Goal: Task Accomplishment & Management: Complete application form

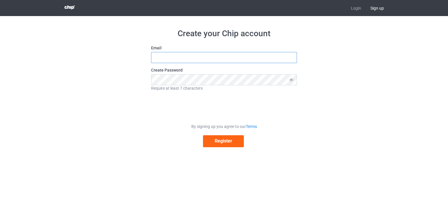
click at [168, 56] on input "text" at bounding box center [224, 57] width 146 height 11
type input "[EMAIL_ADDRESS][DOMAIN_NAME]"
click at [291, 79] on icon at bounding box center [291, 79] width 11 height 11
click at [217, 141] on button "Register" at bounding box center [223, 141] width 41 height 12
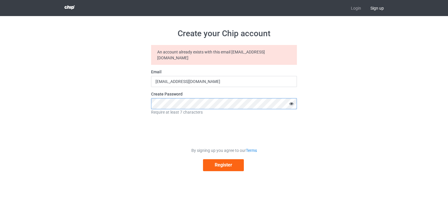
click at [119, 96] on div "Create your Chip account An account already exists with this email [EMAIL_ADDRE…" at bounding box center [224, 99] width 329 height 167
click at [203, 159] on button "Register" at bounding box center [223, 165] width 41 height 12
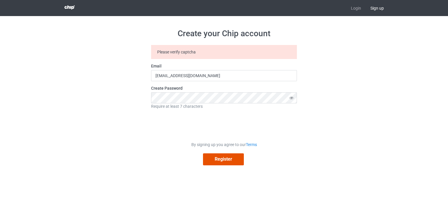
click at [212, 157] on button "Register" at bounding box center [223, 159] width 41 height 12
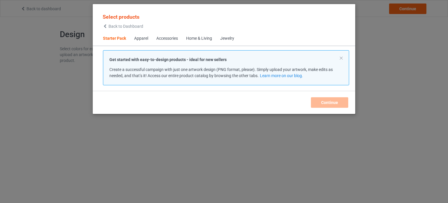
scroll to position [8, 0]
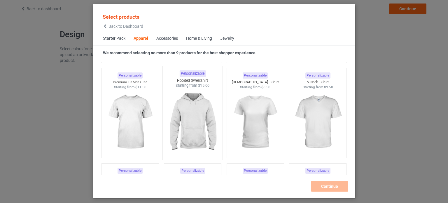
scroll to position [328, 0]
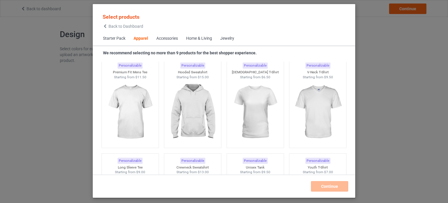
click at [161, 38] on div "Accessories" at bounding box center [167, 39] width 22 height 6
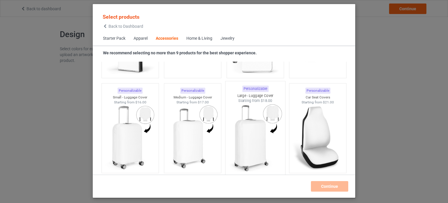
scroll to position [2505, 0]
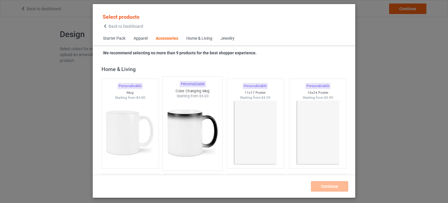
scroll to position [2651, 0]
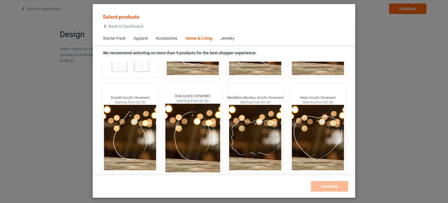
scroll to position [4614, 0]
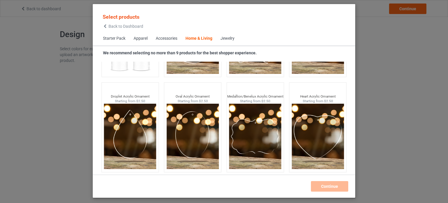
click at [230, 38] on div "Jewelry" at bounding box center [227, 39] width 14 height 6
click at [226, 36] on div "Jewelry" at bounding box center [227, 39] width 14 height 6
click at [166, 39] on div "Accessories" at bounding box center [167, 39] width 22 height 6
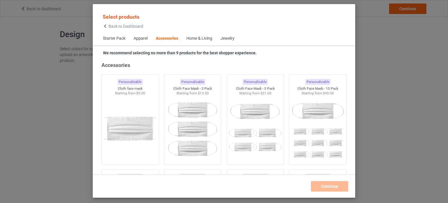
click at [138, 37] on div "Apparel" at bounding box center [141, 39] width 14 height 6
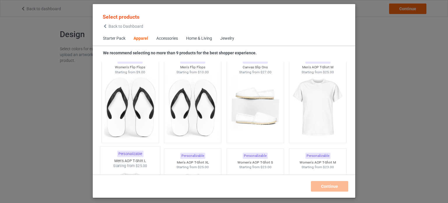
scroll to position [916, 0]
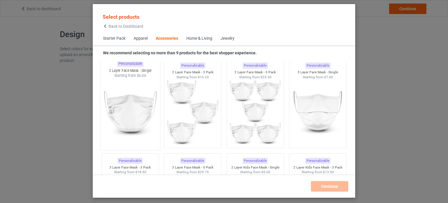
scroll to position [1441, 0]
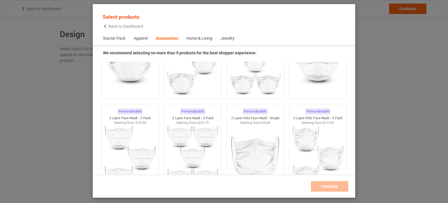
click at [111, 40] on span "Starter Pack" at bounding box center [114, 38] width 31 height 14
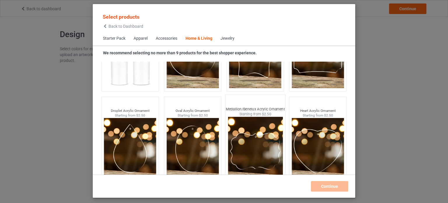
scroll to position [4614, 0]
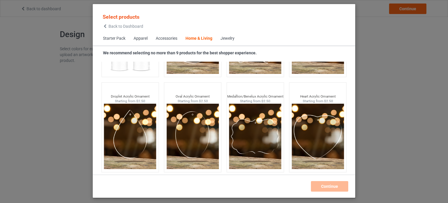
click at [161, 53] on strong "We recommend selecting no more than 9 products for the best shopper experience." at bounding box center [180, 52] width 154 height 5
click at [193, 38] on div "Home & Living" at bounding box center [198, 39] width 27 height 6
click at [221, 36] on div "Jewelry" at bounding box center [227, 39] width 14 height 6
click at [225, 39] on div "Jewelry" at bounding box center [227, 39] width 14 height 6
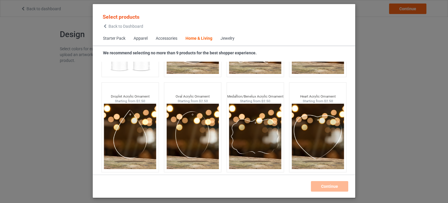
click at [165, 38] on div "Accessories" at bounding box center [167, 39] width 22 height 6
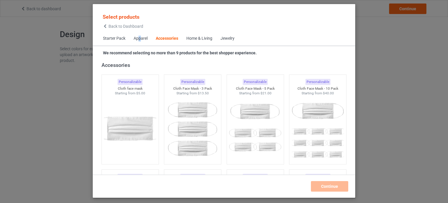
click at [140, 42] on span "Apparel" at bounding box center [140, 38] width 22 height 14
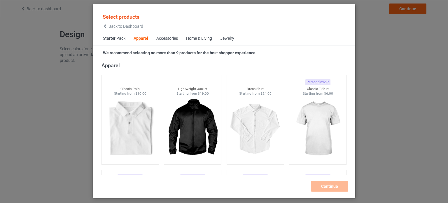
click at [102, 43] on span "Starter Pack" at bounding box center [114, 38] width 31 height 14
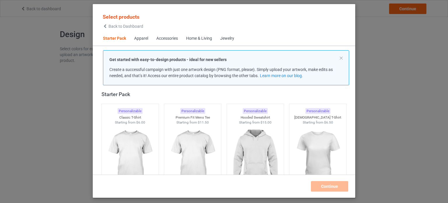
click at [136, 41] on div "Apparel" at bounding box center [141, 39] width 14 height 6
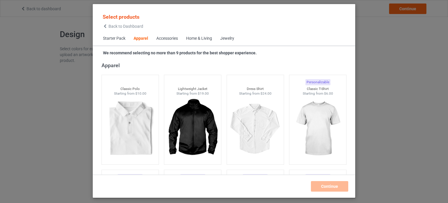
click at [230, 38] on div "Jewelry" at bounding box center [227, 39] width 14 height 6
click at [223, 38] on div "Jewelry" at bounding box center [227, 39] width 14 height 6
click at [227, 39] on div "Jewelry" at bounding box center [227, 39] width 14 height 6
drag, startPoint x: 227, startPoint y: 39, endPoint x: 222, endPoint y: 39, distance: 4.7
click at [227, 39] on div "Jewelry" at bounding box center [227, 39] width 14 height 6
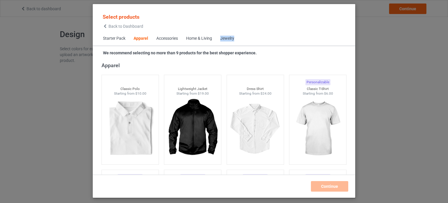
click at [219, 38] on span "Jewelry" at bounding box center [227, 38] width 22 height 14
click at [228, 38] on div "Jewelry" at bounding box center [227, 39] width 14 height 6
click at [235, 33] on span "Jewelry" at bounding box center [227, 38] width 22 height 14
click at [241, 38] on div "Starter Pack Apparel Accessories Home & Living Jewelry" at bounding box center [224, 38] width 262 height 14
drag, startPoint x: 226, startPoint y: 42, endPoint x: 220, endPoint y: 42, distance: 5.8
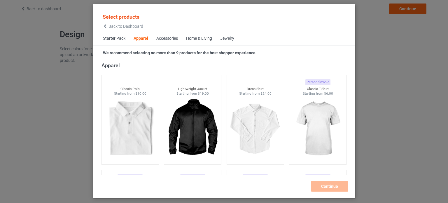
click at [226, 42] on span "Jewelry" at bounding box center [227, 38] width 22 height 14
drag, startPoint x: 220, startPoint y: 42, endPoint x: 209, endPoint y: 40, distance: 11.5
click at [220, 42] on span "Jewelry" at bounding box center [227, 38] width 22 height 14
drag, startPoint x: 209, startPoint y: 40, endPoint x: 206, endPoint y: 40, distance: 2.9
click at [208, 40] on div "Home & Living" at bounding box center [199, 39] width 26 height 6
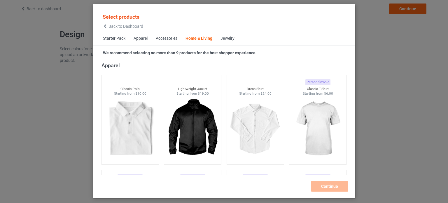
scroll to position [2629, 0]
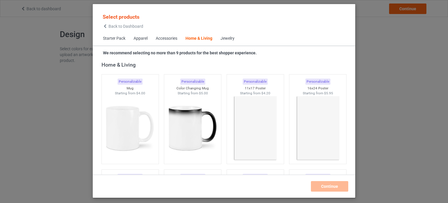
click at [198, 41] on div "Home & Living" at bounding box center [198, 39] width 27 height 6
click at [226, 39] on div "Jewelry" at bounding box center [227, 39] width 14 height 6
click at [113, 38] on span "Starter Pack" at bounding box center [114, 38] width 31 height 14
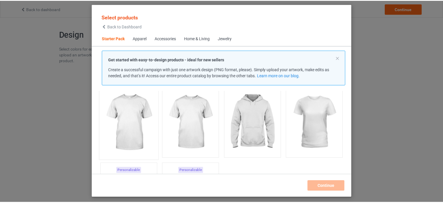
scroll to position [8, 0]
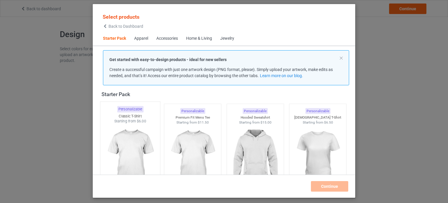
click at [139, 132] on img at bounding box center [130, 158] width 55 height 69
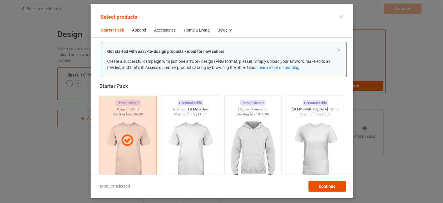
click at [322, 189] on div "Continue" at bounding box center [326, 186] width 37 height 10
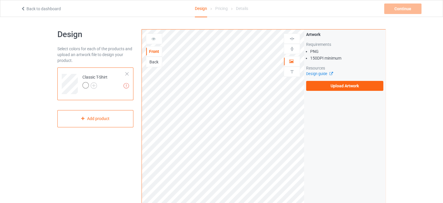
drag, startPoint x: 155, startPoint y: 64, endPoint x: 152, endPoint y: 58, distance: 6.5
click at [155, 64] on div "Back" at bounding box center [154, 62] width 16 height 6
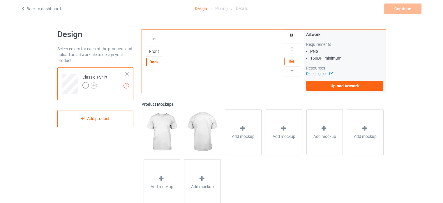
click at [149, 50] on div "Front" at bounding box center [154, 51] width 16 height 6
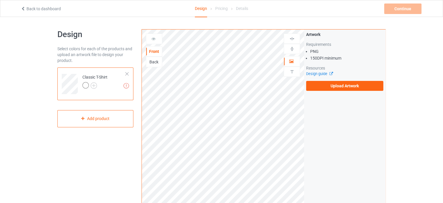
click at [151, 64] on div "Back" at bounding box center [154, 62] width 16 height 10
click at [148, 61] on div "Back" at bounding box center [154, 62] width 16 height 6
click at [155, 53] on div "Front" at bounding box center [154, 51] width 16 height 6
drag, startPoint x: 156, startPoint y: 42, endPoint x: 154, endPoint y: 38, distance: 3.8
click at [156, 41] on div at bounding box center [154, 39] width 16 height 10
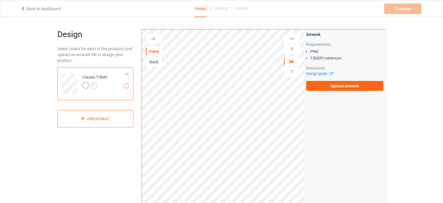
click at [154, 38] on icon at bounding box center [153, 38] width 5 height 4
click at [152, 37] on icon at bounding box center [153, 38] width 5 height 4
click at [154, 37] on icon at bounding box center [153, 38] width 5 height 4
click at [328, 86] on label "Upload Artwork" at bounding box center [344, 86] width 77 height 10
click at [0, 0] on input "Upload Artwork" at bounding box center [0, 0] width 0 height 0
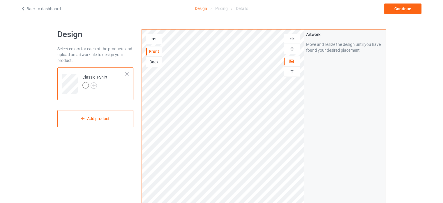
click at [153, 39] on icon at bounding box center [153, 38] width 5 height 4
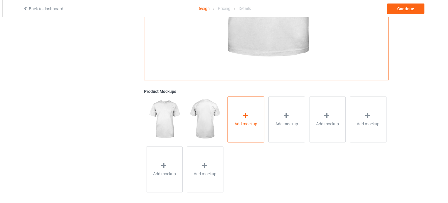
scroll to position [160, 0]
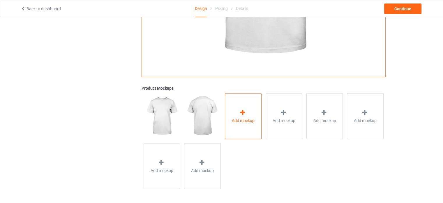
click at [234, 114] on div "Add mockup" at bounding box center [243, 116] width 37 height 46
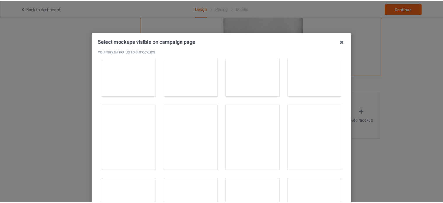
scroll to position [7346, 0]
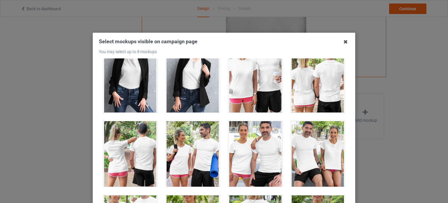
click at [346, 41] on icon at bounding box center [345, 41] width 9 height 9
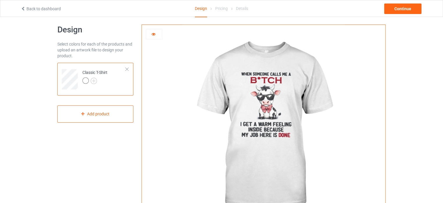
scroll to position [0, 0]
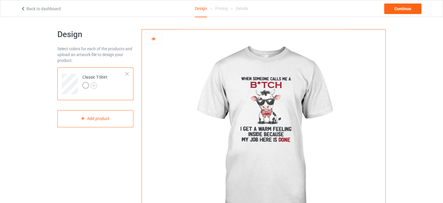
click at [219, 6] on div "Pricing" at bounding box center [221, 8] width 13 height 16
click at [219, 10] on div "Pricing" at bounding box center [221, 8] width 13 height 16
click at [394, 10] on div "Continue" at bounding box center [402, 8] width 37 height 10
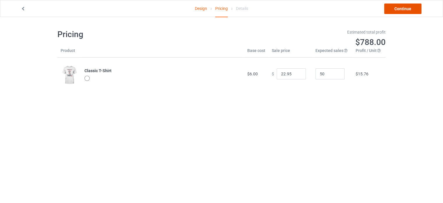
click at [388, 11] on link "Continue" at bounding box center [402, 8] width 37 height 10
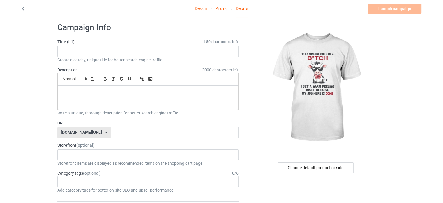
scroll to position [29, 0]
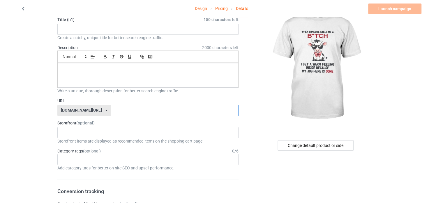
click at [111, 114] on input "text" at bounding box center [175, 110] width 128 height 11
drag, startPoint x: 78, startPoint y: 129, endPoint x: 55, endPoint y: 123, distance: 23.5
click at [78, 129] on div "No result found" at bounding box center [147, 132] width 181 height 11
click at [73, 157] on div "Age > [DEMOGRAPHIC_DATA] > 1 Age > [DEMOGRAPHIC_DATA] Months > 1 Month Age > [D…" at bounding box center [147, 159] width 181 height 11
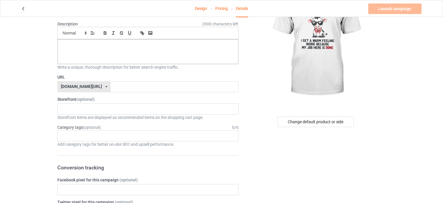
scroll to position [87, 0]
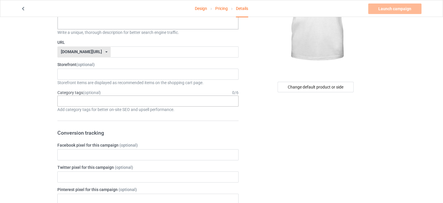
click at [92, 101] on div "Age > [DEMOGRAPHIC_DATA] > 1 Age > [DEMOGRAPHIC_DATA] Months > 1 Month Age > [D…" at bounding box center [147, 100] width 181 height 11
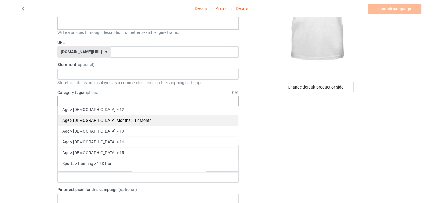
scroll to position [175, 0]
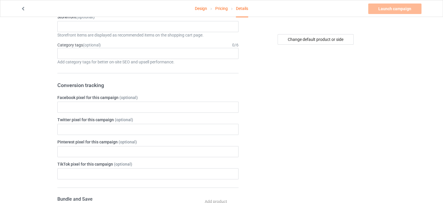
scroll to position [146, 0]
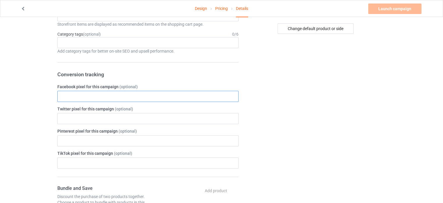
click at [83, 93] on input "text" at bounding box center [147, 96] width 181 height 11
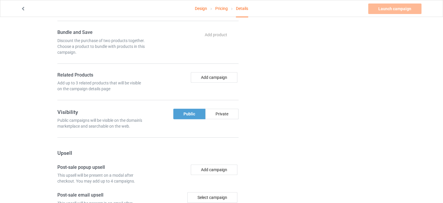
scroll to position [0, 0]
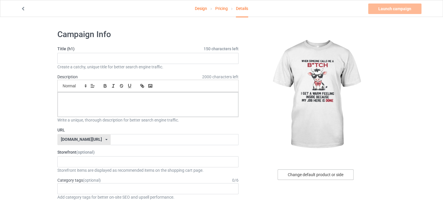
click at [320, 173] on div "Change default product or side" at bounding box center [316, 174] width 76 height 10
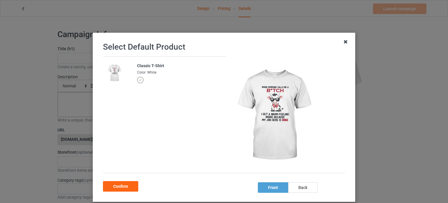
click at [343, 41] on icon at bounding box center [345, 41] width 9 height 9
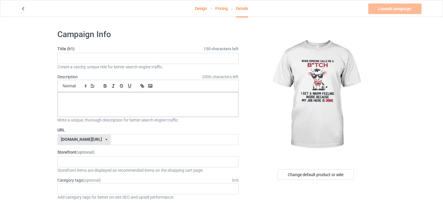
click at [219, 9] on link "Pricing" at bounding box center [221, 8] width 13 height 16
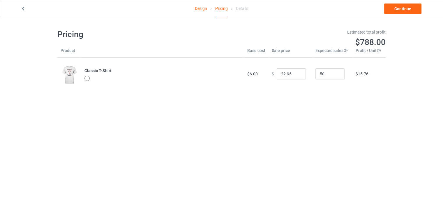
click at [196, 13] on link "Design" at bounding box center [201, 8] width 12 height 16
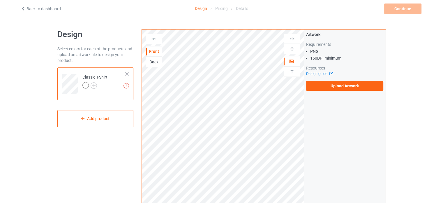
click at [291, 48] on img at bounding box center [292, 49] width 6 height 6
click at [289, 39] on img at bounding box center [292, 39] width 6 height 6
click at [291, 70] on img at bounding box center [292, 72] width 6 height 6
click at [291, 50] on img at bounding box center [292, 49] width 6 height 6
click at [291, 40] on img at bounding box center [292, 39] width 6 height 6
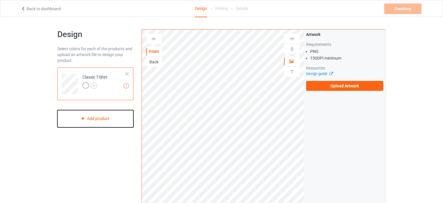
click at [89, 122] on div "Add product" at bounding box center [95, 118] width 76 height 17
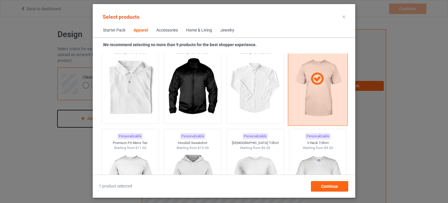
scroll to position [241, 0]
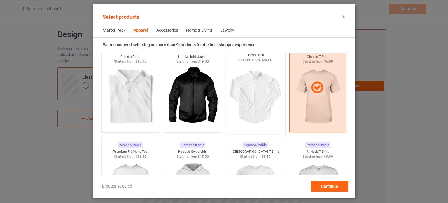
click at [243, 102] on img at bounding box center [255, 97] width 55 height 69
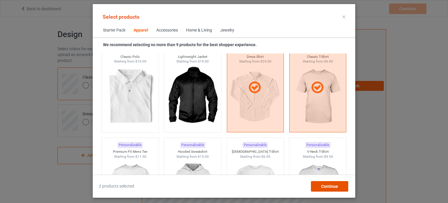
click at [322, 182] on div "Continue" at bounding box center [329, 186] width 37 height 10
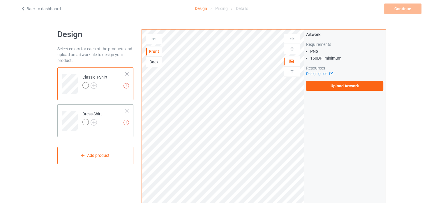
click at [103, 126] on td "Missing artworks Dress Shirt" at bounding box center [104, 118] width 50 height 24
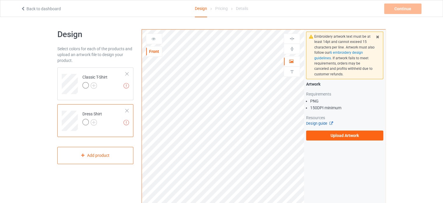
click at [329, 122] on icon at bounding box center [330, 122] width 4 height 4
click at [127, 110] on div at bounding box center [127, 110] width 4 height 4
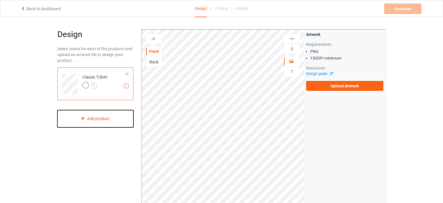
click at [103, 120] on div "Add product" at bounding box center [95, 118] width 76 height 17
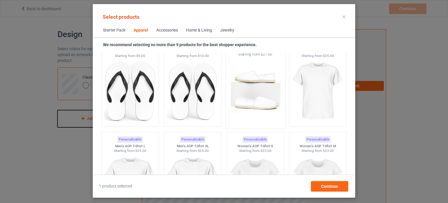
scroll to position [940, 0]
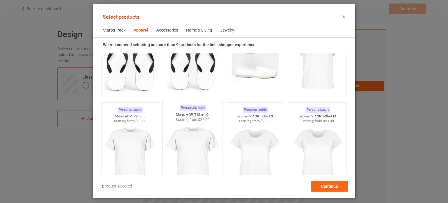
click at [186, 130] on img at bounding box center [192, 156] width 55 height 69
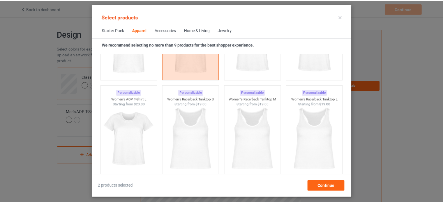
scroll to position [1115, 0]
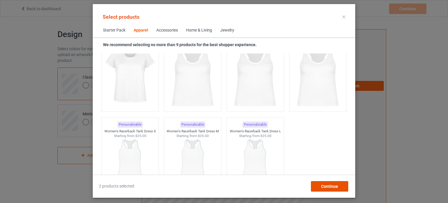
drag, startPoint x: 326, startPoint y: 187, endPoint x: 311, endPoint y: 185, distance: 14.9
click at [326, 186] on span "Continue" at bounding box center [329, 186] width 17 height 5
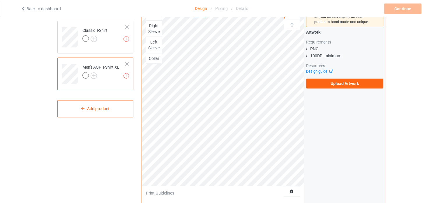
scroll to position [29, 0]
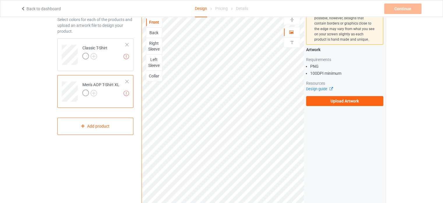
click at [154, 47] on div "Right Sleeve" at bounding box center [154, 46] width 16 height 12
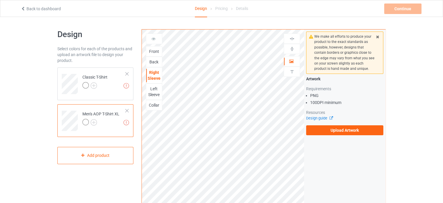
click at [150, 92] on div "Left Sleeve" at bounding box center [154, 92] width 16 height 12
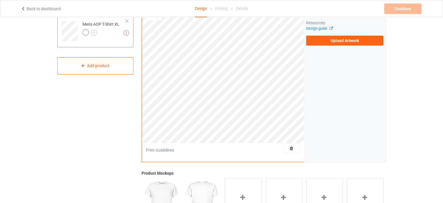
scroll to position [117, 0]
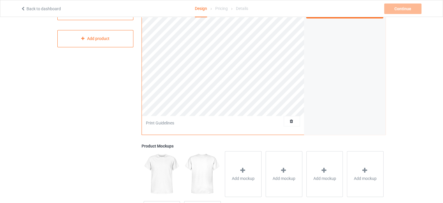
click at [145, 122] on div "Print Guidelines" at bounding box center [223, 123] width 163 height 15
click at [154, 122] on div "Print Guidelines" at bounding box center [160, 123] width 28 height 6
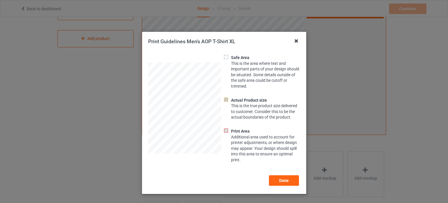
click at [296, 42] on icon at bounding box center [295, 40] width 9 height 9
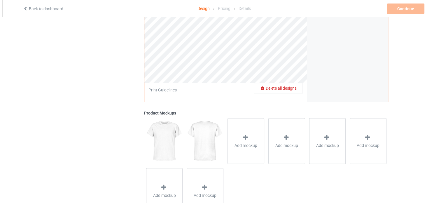
scroll to position [174, 0]
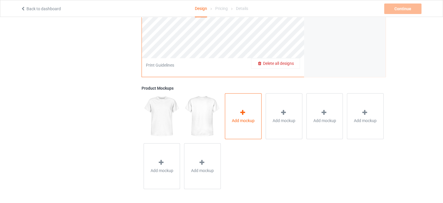
click at [252, 117] on span "Add mockup" at bounding box center [243, 120] width 23 height 6
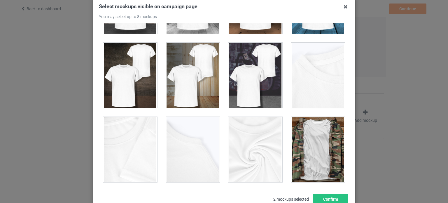
scroll to position [77, 0]
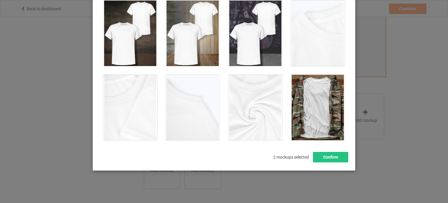
click at [366, 67] on div "Select mockups visible on campaign page You may select up to 8 mockups 1 2 2 mo…" at bounding box center [224, 101] width 448 height 203
click at [385, 142] on div "Select mockups visible on campaign page You may select up to 8 mockups 1 2 2 mo…" at bounding box center [224, 101] width 448 height 203
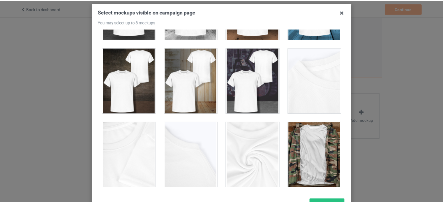
scroll to position [0, 0]
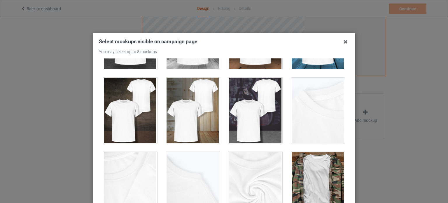
click at [342, 43] on icon at bounding box center [345, 41] width 9 height 9
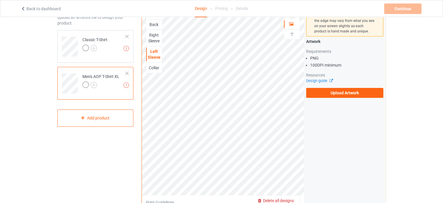
scroll to position [29, 0]
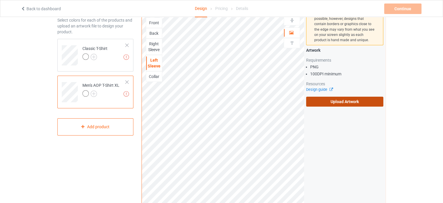
click at [350, 100] on label "Upload Artwork" at bounding box center [344, 101] width 77 height 10
click at [0, 0] on input "Upload Artwork" at bounding box center [0, 0] width 0 height 0
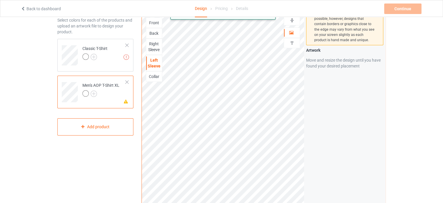
click at [335, 165] on div "Print quality: Great ( 16.59 " x 16.51 " @ 241 DPI) Front Back Right Sleeve Lef…" at bounding box center [264, 112] width 244 height 222
click at [306, 194] on div "Print quality: Great ( 23.26 " x 23.15 " @ 172 DPI) Front Back Right Sleeve Lef…" at bounding box center [264, 112] width 244 height 222
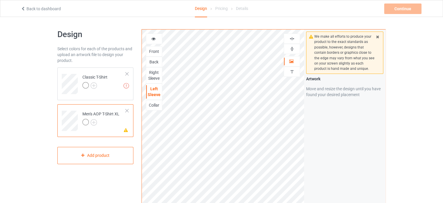
click at [152, 38] on icon at bounding box center [153, 38] width 5 height 4
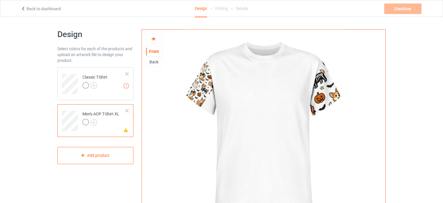
click at [152, 40] on icon at bounding box center [153, 38] width 5 height 4
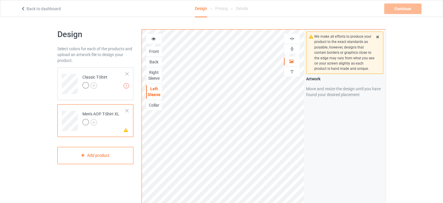
click at [155, 75] on div "Right Sleeve" at bounding box center [154, 75] width 16 height 12
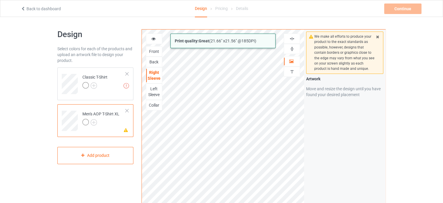
click at [307, 202] on html "Back to dashboard Design Pricing Details Continue Missing artworks Design Selec…" at bounding box center [221, 101] width 443 height 203
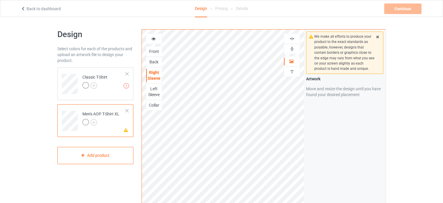
click at [153, 62] on div "Back" at bounding box center [154, 62] width 16 height 6
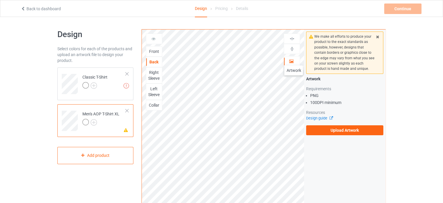
click at [294, 59] on div at bounding box center [292, 61] width 16 height 6
click at [284, 61] on div at bounding box center [292, 61] width 16 height 6
drag, startPoint x: 288, startPoint y: 61, endPoint x: 284, endPoint y: 61, distance: 3.8
click at [284, 61] on div at bounding box center [292, 61] width 16 height 6
click at [291, 48] on img at bounding box center [292, 49] width 6 height 6
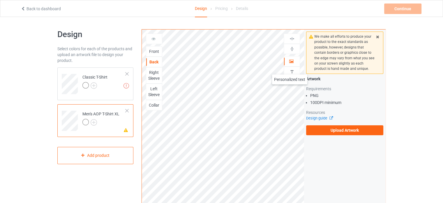
click at [290, 69] on img at bounding box center [292, 72] width 6 height 6
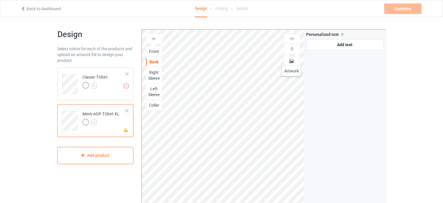
click at [292, 60] on icon at bounding box center [291, 60] width 5 height 4
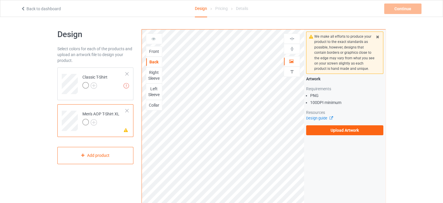
click at [156, 90] on div "Left Sleeve" at bounding box center [154, 92] width 16 height 12
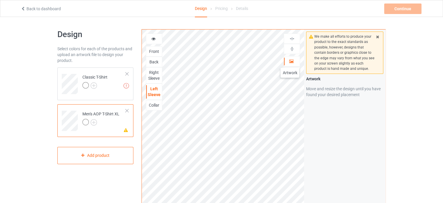
click at [290, 62] on icon at bounding box center [291, 60] width 5 height 4
click at [151, 39] on icon at bounding box center [153, 38] width 5 height 4
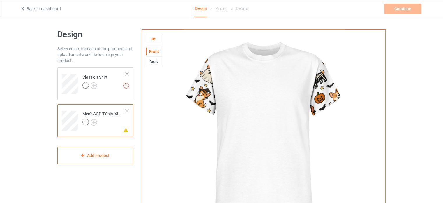
click at [151, 39] on icon at bounding box center [153, 38] width 5 height 4
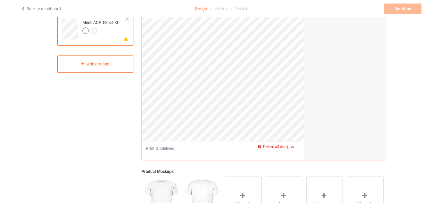
scroll to position [174, 0]
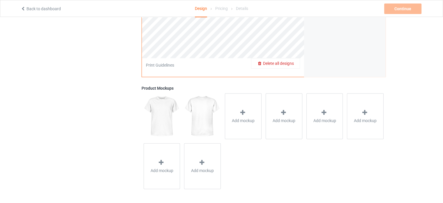
click at [290, 62] on span "Delete all designs" at bounding box center [278, 63] width 31 height 5
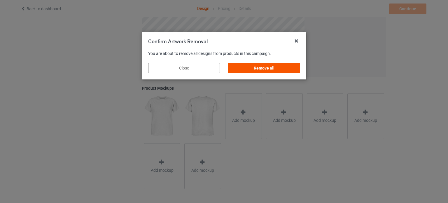
click at [251, 69] on div "Remove all" at bounding box center [264, 68] width 72 height 10
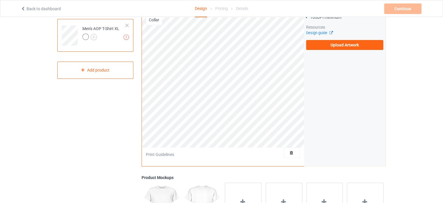
scroll to position [0, 0]
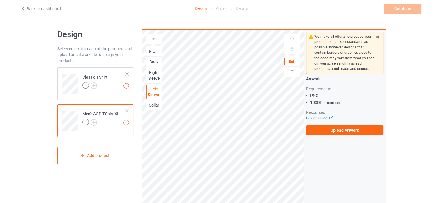
click at [222, 11] on div "Pricing" at bounding box center [221, 8] width 13 height 16
click at [29, 9] on link "Back to dashboard" at bounding box center [41, 8] width 40 height 5
